Goal: Task Accomplishment & Management: Manage account settings

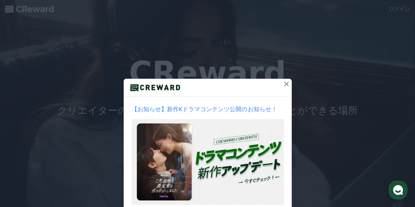
click at [282, 84] on icon at bounding box center [286, 84] width 8 height 8
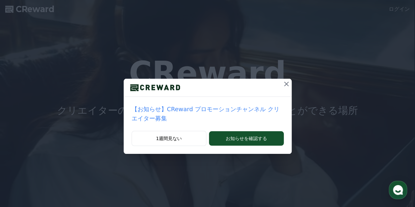
click at [282, 85] on icon at bounding box center [286, 84] width 8 height 8
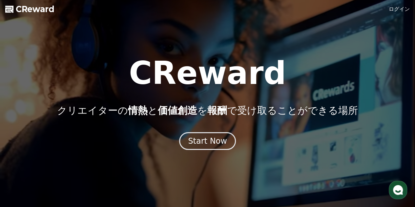
click at [406, 9] on link "ログイン" at bounding box center [399, 9] width 21 height 8
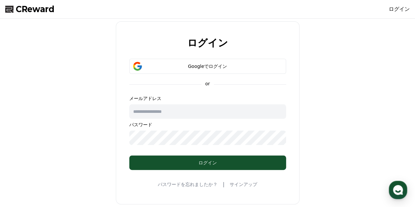
click at [171, 111] on input "text" at bounding box center [207, 111] width 157 height 14
type input "**********"
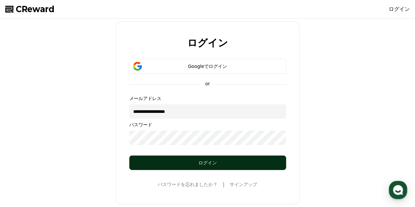
click at [196, 161] on div "ログイン" at bounding box center [207, 162] width 131 height 7
click at [191, 161] on div "ログイン" at bounding box center [207, 162] width 131 height 7
